Goal: Find specific page/section: Find specific page/section

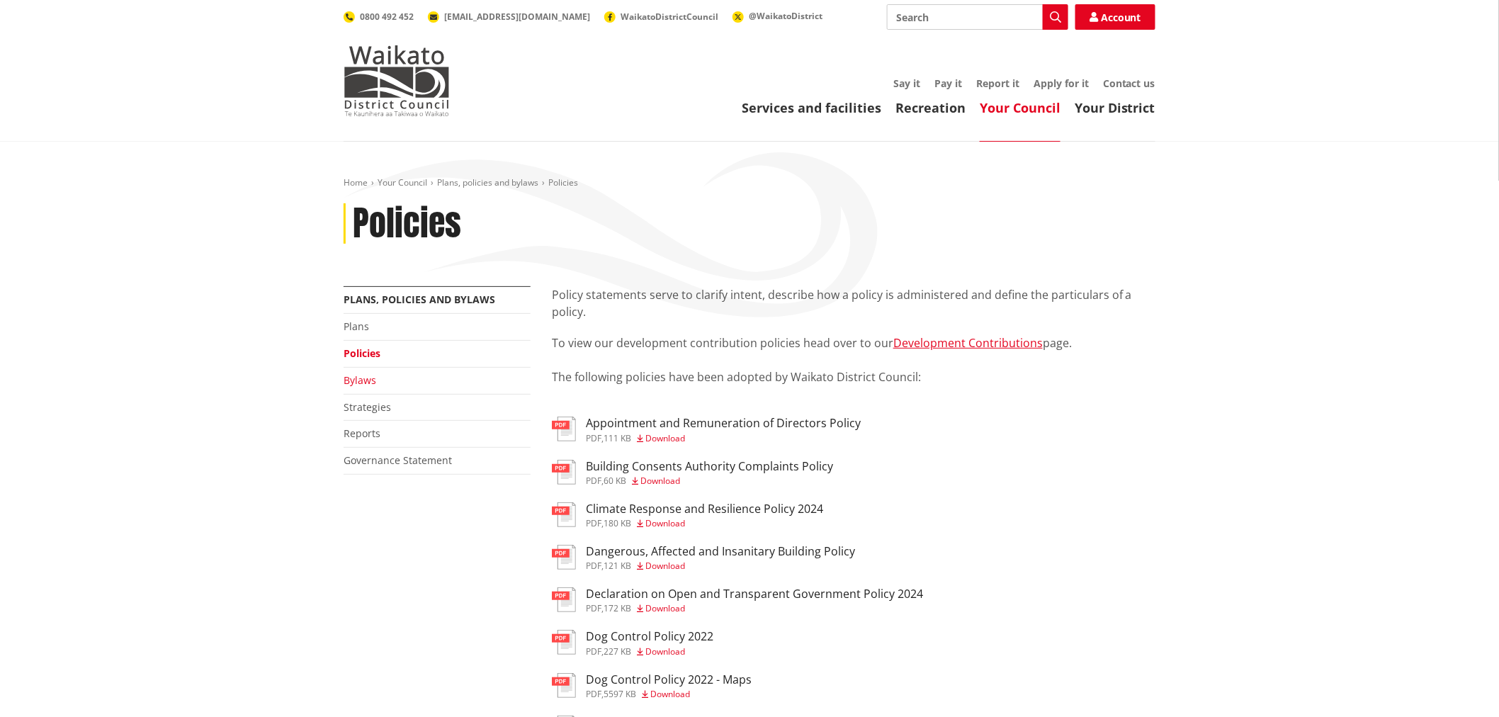
click at [366, 374] on link "Bylaws" at bounding box center [360, 379] width 33 height 13
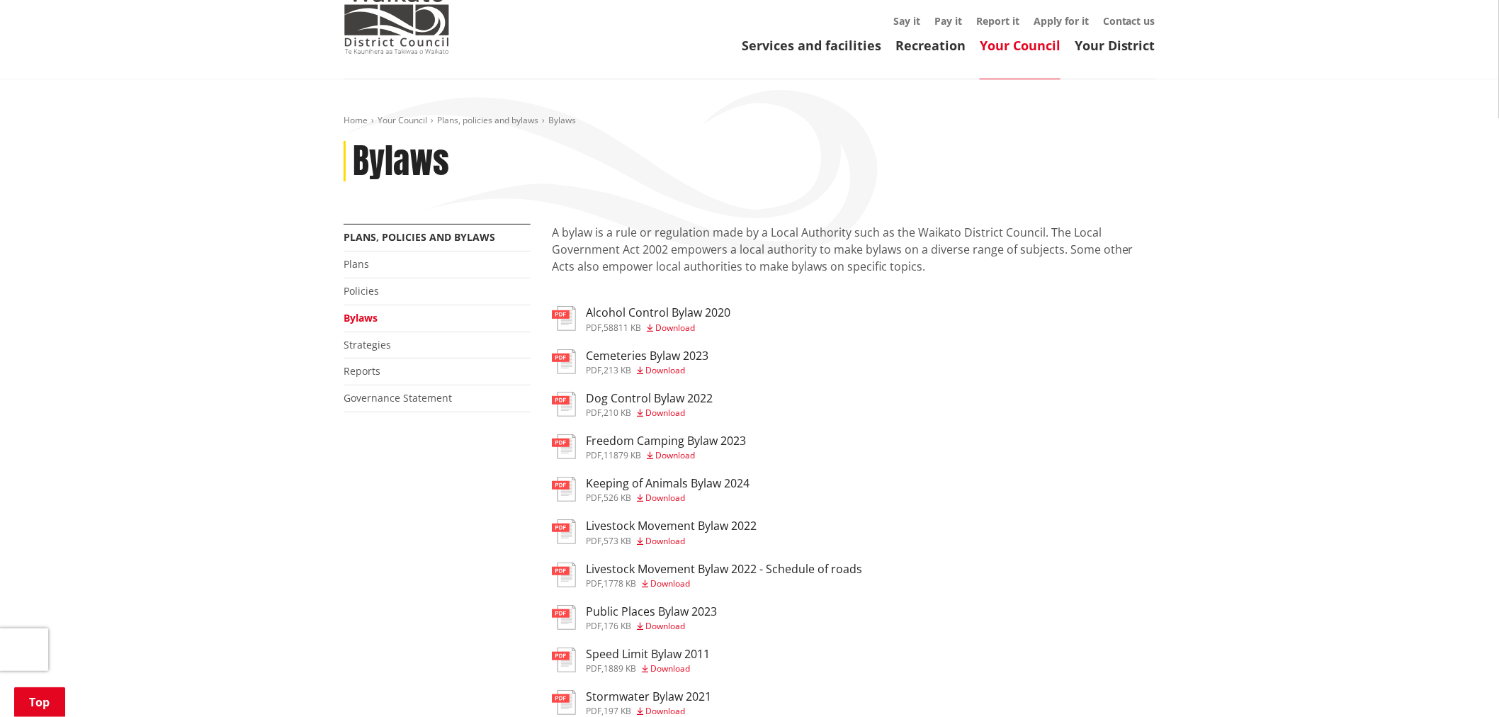
scroll to position [157, 0]
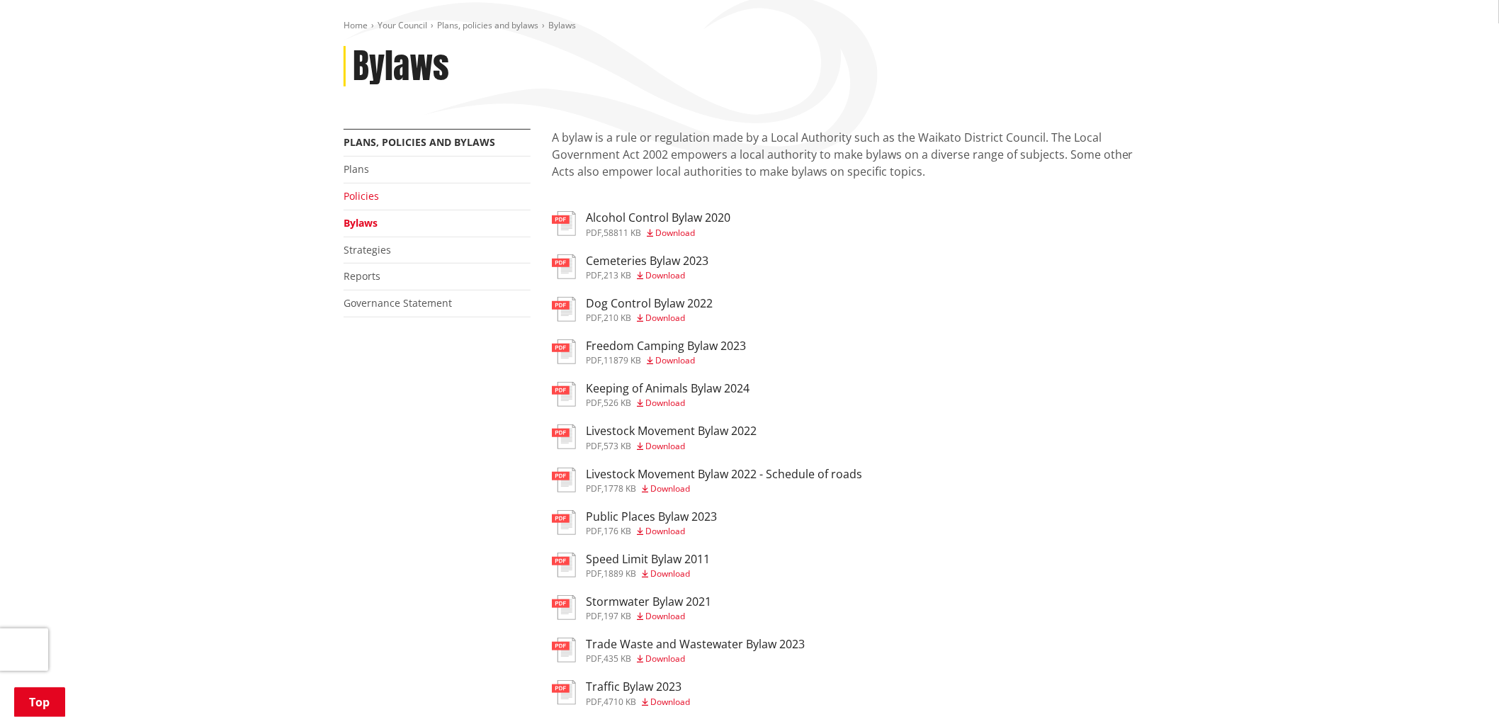
click at [371, 192] on link "Policies" at bounding box center [361, 195] width 35 height 13
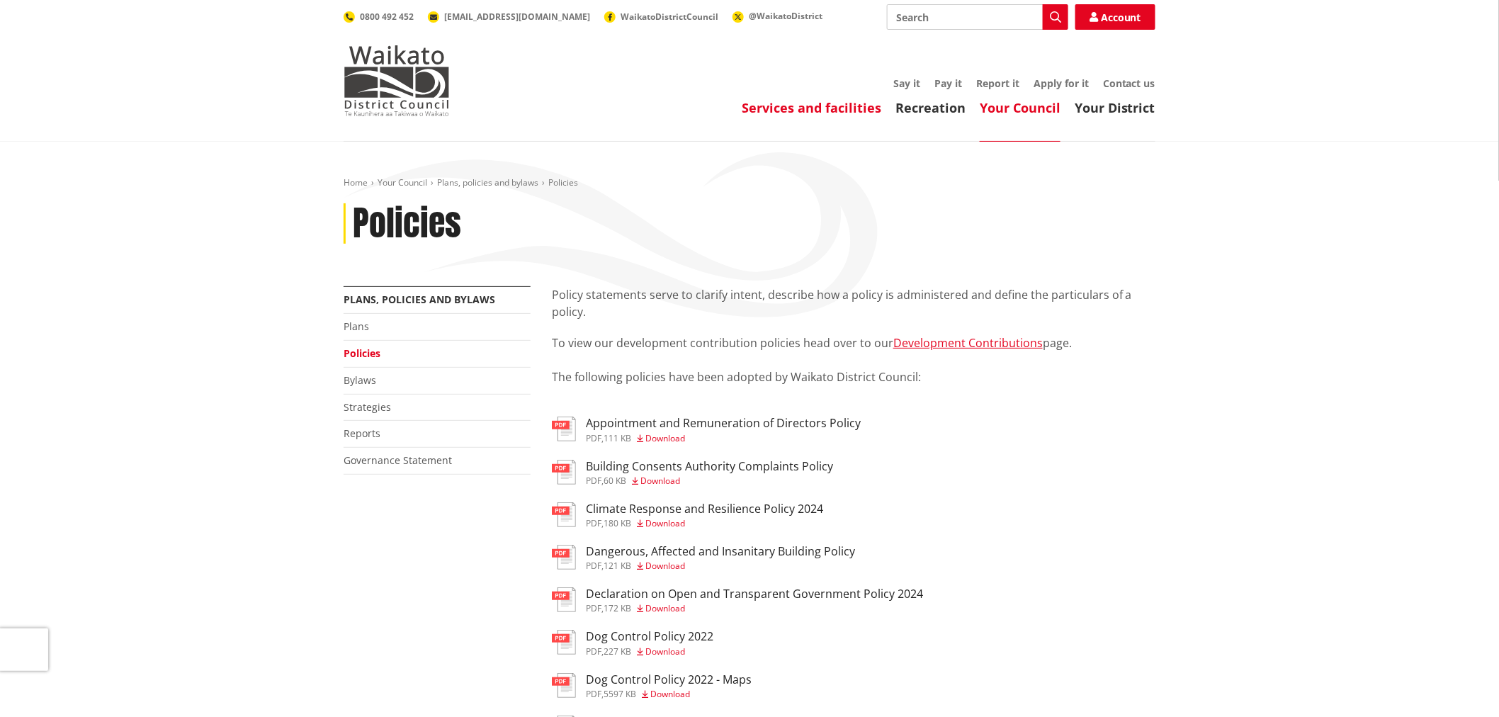
drag, startPoint x: 854, startPoint y: 103, endPoint x: 849, endPoint y: 111, distance: 9.2
click at [854, 103] on link "Services and facilities" at bounding box center [812, 107] width 140 height 17
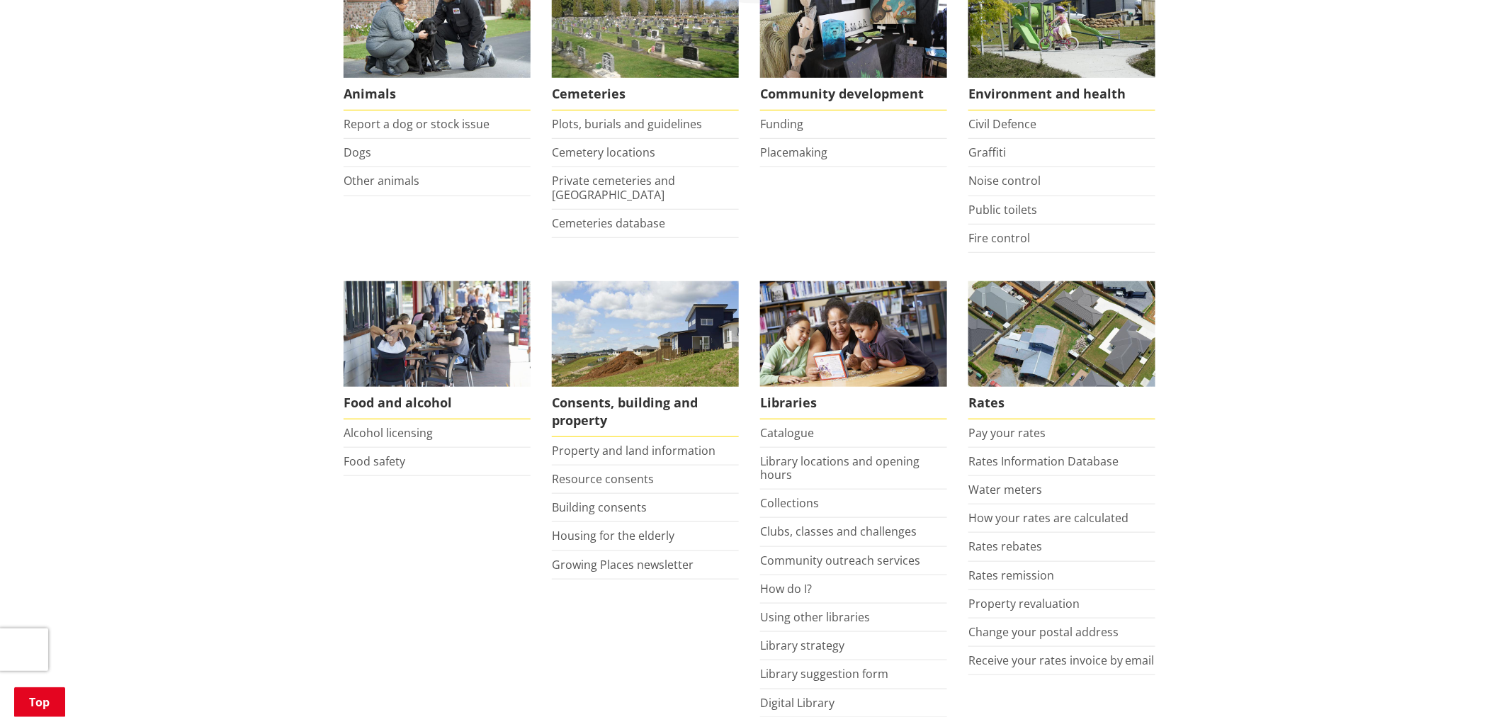
scroll to position [315, 0]
click at [378, 434] on link "Alcohol licensing" at bounding box center [388, 432] width 89 height 16
